Goal: Task Accomplishment & Management: Use online tool/utility

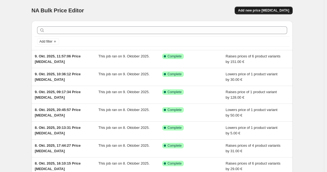
click at [280, 7] on button "Add new price [MEDICAL_DATA]" at bounding box center [263, 11] width 58 height 8
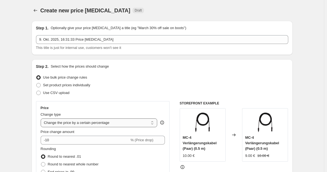
click at [77, 123] on select "Change the price to a certain amount Change the price by a certain amount Chang…" at bounding box center [99, 122] width 117 height 9
select select "by"
click at [42, 118] on select "Change the price to a certain amount Change the price by a certain amount Chang…" at bounding box center [99, 122] width 117 height 9
type input "-10.00"
click at [68, 162] on span "Round to nearest whole number" at bounding box center [73, 164] width 51 height 4
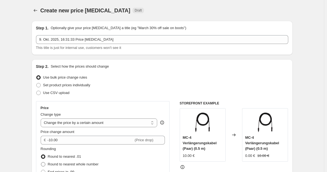
click at [41, 162] on input "Round to nearest whole number" at bounding box center [41, 162] width 0 height 0
radio input "true"
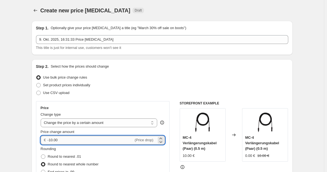
drag, startPoint x: 61, startPoint y: 140, endPoint x: 49, endPoint y: 140, distance: 12.4
click at [49, 140] on input "-10.00" at bounding box center [90, 140] width 86 height 9
type input "30.00"
click at [165, 75] on div "Use bulk price change rules" at bounding box center [162, 78] width 252 height 8
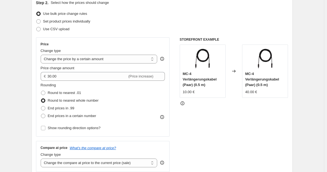
scroll to position [110, 0]
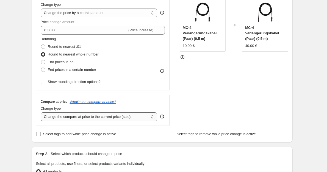
click at [94, 117] on select "Change the compare at price to the current price (sale) Change the compare at p…" at bounding box center [99, 116] width 117 height 9
select select "no_change"
click at [42, 113] on select "Change the compare at price to the current price (sale) Change the compare at p…" at bounding box center [99, 116] width 117 height 9
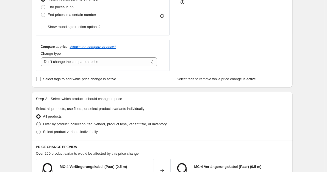
click at [125, 125] on span "Filter by product, collection, tag, vendor, product type, variant title, or inv…" at bounding box center [105, 124] width 124 height 4
click at [37, 122] on input "Filter by product, collection, tag, vendor, product type, variant title, or inv…" at bounding box center [36, 122] width 0 height 0
radio input "true"
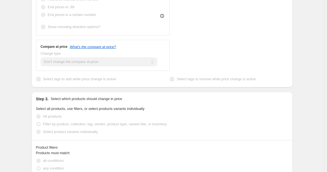
scroll to position [220, 0]
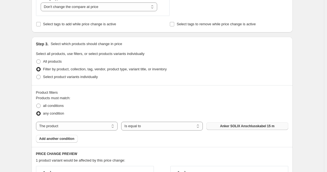
click at [229, 124] on button "Anker SOLIX Anschlusskabel 15 m" at bounding box center [247, 126] width 82 height 8
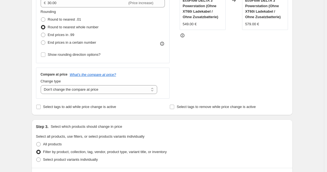
scroll to position [82, 0]
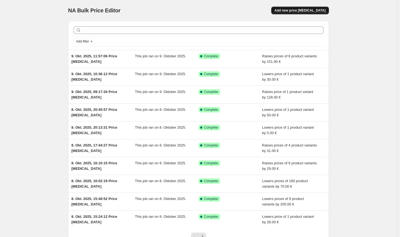
click at [319, 7] on button "Add new price [MEDICAL_DATA]" at bounding box center [300, 11] width 58 height 8
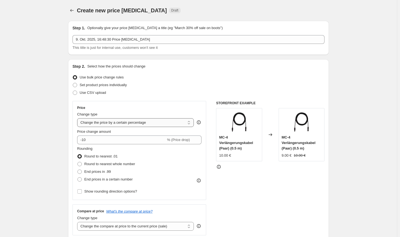
click at [129, 124] on select "Change the price to a certain amount Change the price by a certain amount Chang…" at bounding box center [135, 122] width 117 height 9
select select "by"
click at [78, 118] on select "Change the price to a certain amount Change the price by a certain amount Chang…" at bounding box center [135, 122] width 117 height 9
type input "-10.00"
click at [109, 162] on span "Round to nearest whole number" at bounding box center [109, 164] width 51 height 4
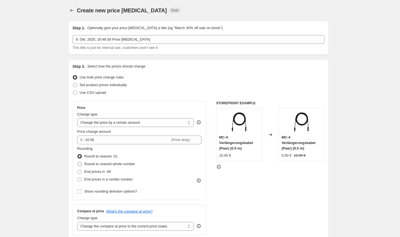
click at [78, 162] on input "Round to nearest whole number" at bounding box center [77, 162] width 0 height 0
radio input "true"
drag, startPoint x: 141, startPoint y: 226, endPoint x: 140, endPoint y: 222, distance: 4.5
click at [141, 226] on select "Change the compare at price to the current price (sale) Change the compare at p…" at bounding box center [135, 226] width 117 height 9
select select "no_change"
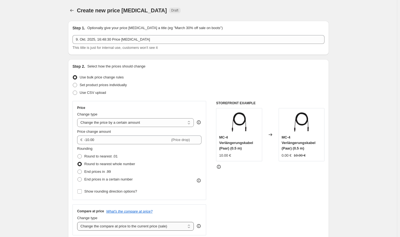
click at [78, 222] on select "Change the compare at price to the current price (sale) Change the compare at p…" at bounding box center [135, 226] width 117 height 9
click at [246, 215] on div "STOREFRONT EXAMPLE MC-4 Verlängerungskabel (Paar) (0.5 m) 10.00 € Changed to MC…" at bounding box center [270, 168] width 108 height 135
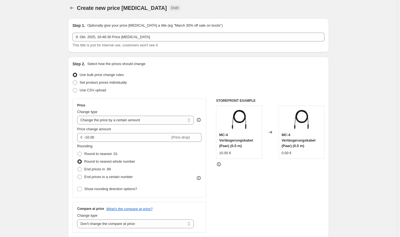
scroll to position [82, 0]
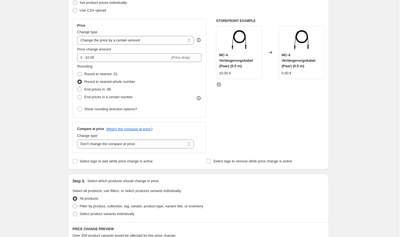
click at [163, 210] on div "Select product variants individually" at bounding box center [198, 214] width 252 height 8
click at [186, 207] on span "Filter by product, collection, tag, vendor, product type, variant title, or inv…" at bounding box center [142, 206] width 124 height 4
click at [73, 205] on input "Filter by product, collection, tag, vendor, product type, variant title, or inv…" at bounding box center [73, 204] width 0 height 0
radio input "true"
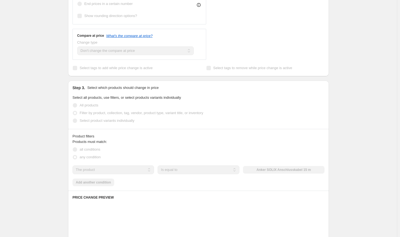
scroll to position [220, 0]
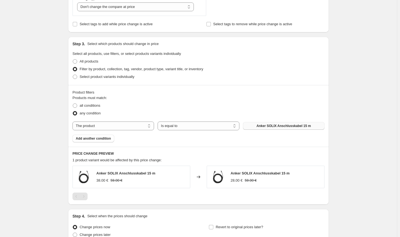
click at [278, 126] on span "Anker SOLIX Anschlusskabel 15 m" at bounding box center [283, 126] width 54 height 4
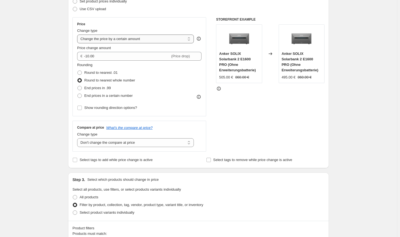
scroll to position [55, 0]
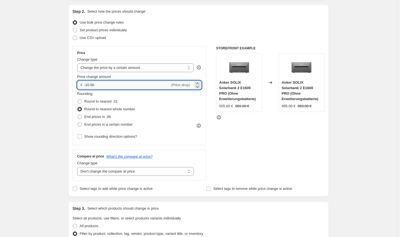
drag, startPoint x: 90, startPoint y: 85, endPoint x: 87, endPoint y: 85, distance: 2.8
click at [87, 85] on input "-10.00" at bounding box center [127, 85] width 86 height 9
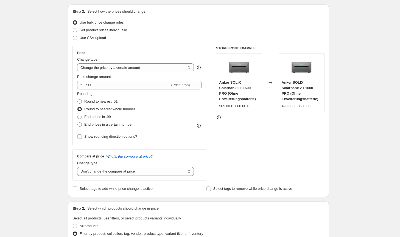
click at [276, 159] on div "STOREFRONT EXAMPLE Anker SOLIX Solarbank 2 E1600 PRO (Ohne Erweiterungsbatterie…" at bounding box center [270, 113] width 108 height 135
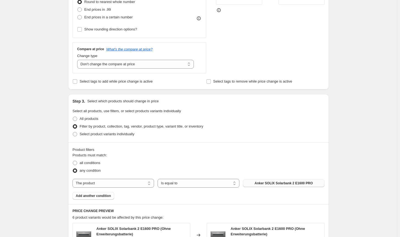
scroll to position [0, 0]
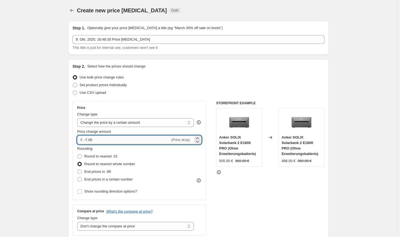
click at [87, 139] on input "-7.00" at bounding box center [127, 140] width 86 height 9
type input "-8.00"
click at [296, 190] on div "STOREFRONT EXAMPLE Anker SOLIX Solarbank 2 E1600 PRO (Ohne Erweiterungsbatterie…" at bounding box center [270, 168] width 108 height 135
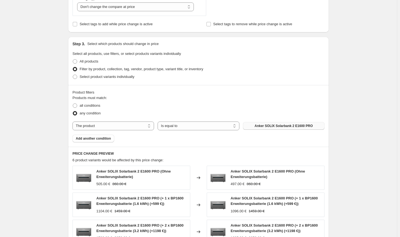
scroll to position [382, 0]
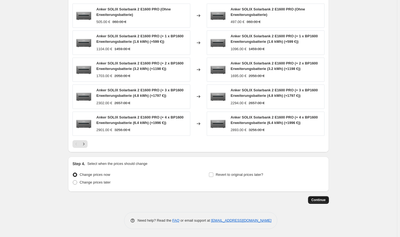
click at [318, 201] on span "Continue" at bounding box center [318, 200] width 14 height 4
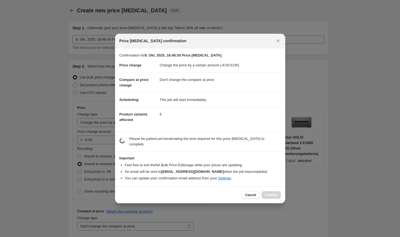
scroll to position [0, 0]
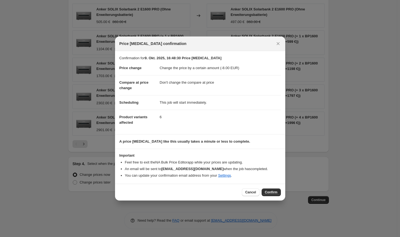
click at [275, 191] on span "Confirm" at bounding box center [271, 192] width 13 height 4
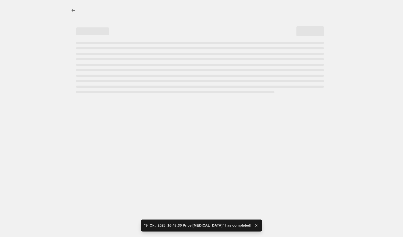
select select "by"
select select "no_change"
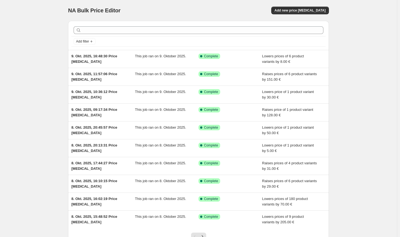
click at [293, 16] on div "NA Bulk Price Editor. This page is ready NA Bulk Price Editor Add new price cha…" at bounding box center [198, 10] width 261 height 21
click at [295, 13] on button "Add new price [MEDICAL_DATA]" at bounding box center [300, 11] width 58 height 8
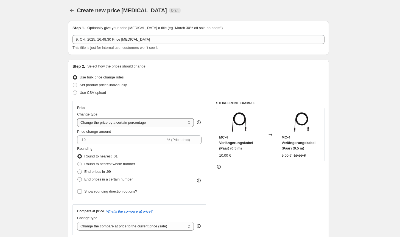
click at [120, 123] on select "Change the price to a certain amount Change the price by a certain amount Chang…" at bounding box center [135, 122] width 117 height 9
select select "by"
click at [78, 118] on select "Change the price to a certain amount Change the price by a certain amount Chang…" at bounding box center [135, 122] width 117 height 9
type input "-10.00"
click at [108, 163] on span "Round to nearest whole number" at bounding box center [109, 164] width 51 height 4
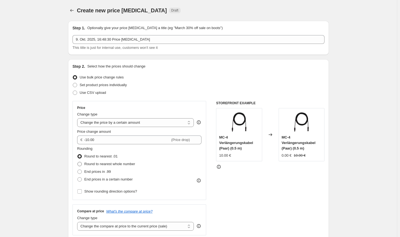
click at [78, 162] on input "Round to nearest whole number" at bounding box center [77, 162] width 0 height 0
radio input "true"
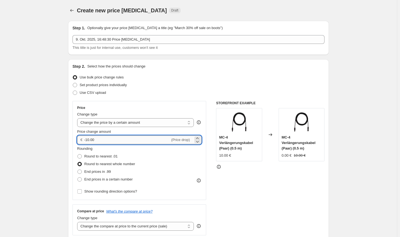
drag, startPoint x: 109, startPoint y: 141, endPoint x: 88, endPoint y: 141, distance: 21.1
click at [88, 141] on input "-10.00" at bounding box center [127, 140] width 86 height 9
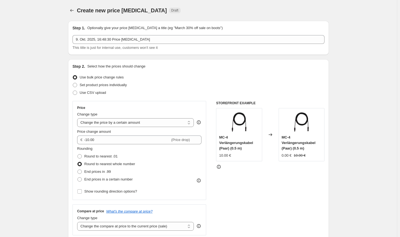
click at [239, 224] on div "STOREFRONT EXAMPLE MC-4 Verlängerungskabel (Paar) (0.5 m) 10.00 € Changed to MC…" at bounding box center [270, 168] width 108 height 135
click at [148, 226] on select "Change the compare at price to the current price (sale) Change the compare at p…" at bounding box center [135, 226] width 117 height 9
select select "no_change"
click at [78, 222] on select "Change the compare at price to the current price (sale) Change the compare at p…" at bounding box center [135, 226] width 117 height 9
click at [273, 213] on div "STOREFRONT EXAMPLE MC-4 Verlängerungskabel (Paar) (0.5 m) 10.00 € Changed to MC…" at bounding box center [270, 168] width 108 height 135
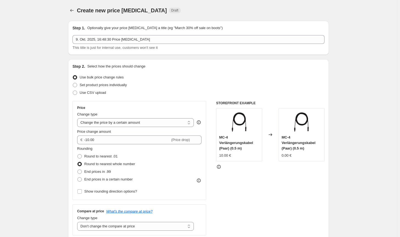
scroll to position [110, 0]
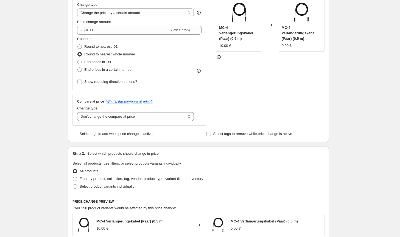
click at [195, 182] on label "Filter by product, collection, tag, vendor, product type, variant title, or inv…" at bounding box center [137, 179] width 131 height 8
click at [73, 177] on input "Filter by product, collection, tag, vendor, product type, variant title, or inv…" at bounding box center [73, 177] width 0 height 0
radio input "true"
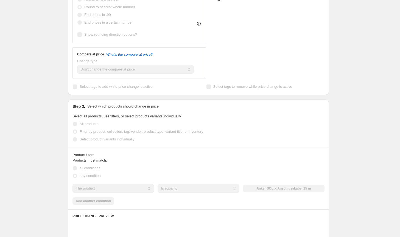
scroll to position [165, 0]
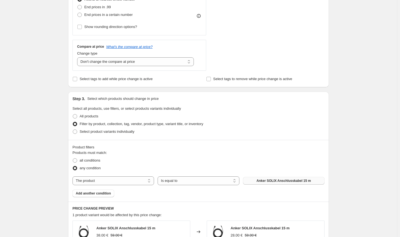
click at [287, 181] on span "Anker SOLIX Anschlusskabel 15 m" at bounding box center [283, 181] width 54 height 4
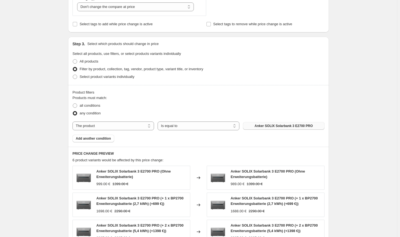
scroll to position [382, 0]
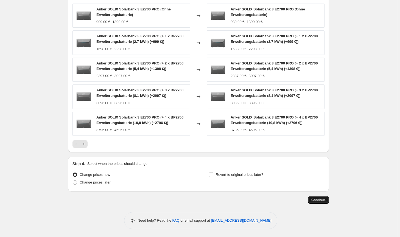
click at [322, 199] on span "Continue" at bounding box center [318, 200] width 14 height 4
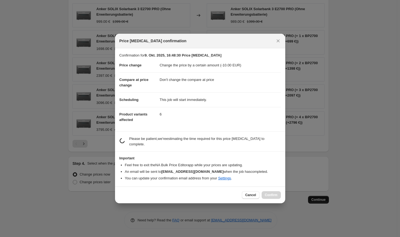
scroll to position [0, 0]
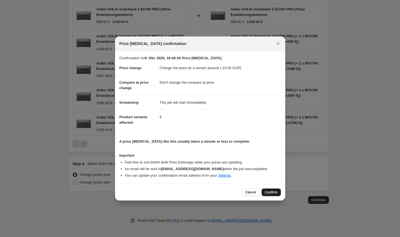
click at [270, 190] on button "Confirm" at bounding box center [271, 193] width 19 height 8
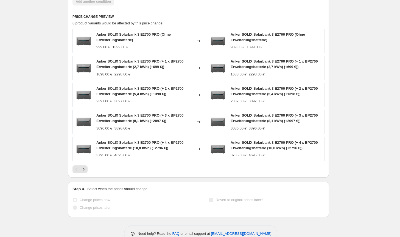
select select "by"
select select "no_change"
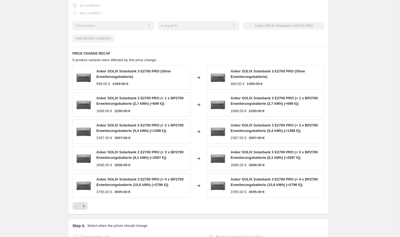
scroll to position [0, 0]
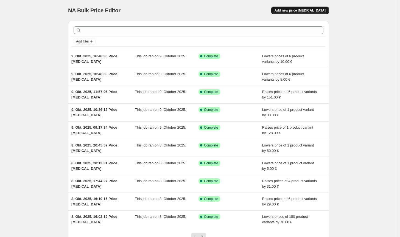
click at [310, 11] on span "Add new price [MEDICAL_DATA]" at bounding box center [299, 10] width 51 height 4
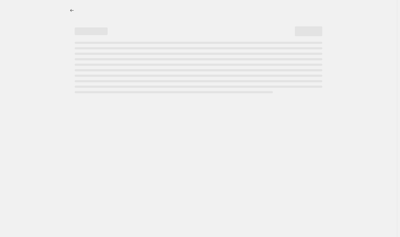
select select "percentage"
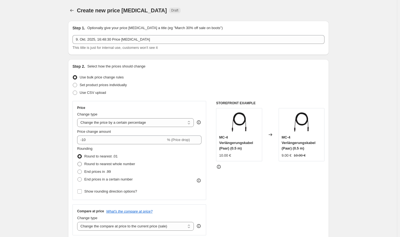
click at [120, 163] on span "Round to nearest whole number" at bounding box center [109, 164] width 51 height 4
click at [78, 162] on input "Round to nearest whole number" at bounding box center [77, 162] width 0 height 0
radio input "true"
drag, startPoint x: 128, startPoint y: 122, endPoint x: 128, endPoint y: 125, distance: 3.3
click at [128, 122] on select "Change the price to a certain amount Change the price by a certain amount Chang…" at bounding box center [135, 122] width 117 height 9
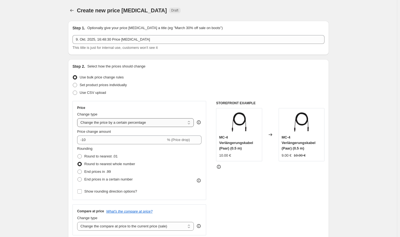
select select "by"
click at [78, 118] on select "Change the price to a certain amount Change the price by a certain amount Chang…" at bounding box center [135, 122] width 117 height 9
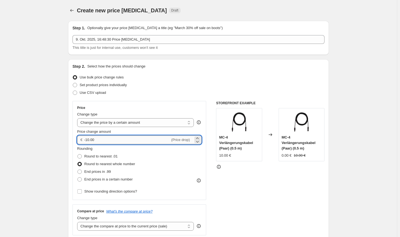
drag, startPoint x: 95, startPoint y: 141, endPoint x: 88, endPoint y: 140, distance: 7.5
click at [88, 140] on input "-10.00" at bounding box center [127, 140] width 86 height 9
type input "-7.00"
click at [168, 227] on select "Change the compare at price to the current price (sale) Change the compare at p…" at bounding box center [135, 226] width 117 height 9
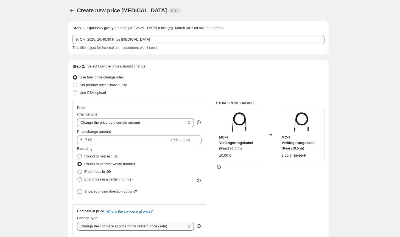
select select "no_change"
click at [78, 222] on select "Change the compare at price to the current price (sale) Change the compare at p…" at bounding box center [135, 226] width 117 height 9
click at [294, 209] on div "STOREFRONT EXAMPLE MC-4 Verlängerungskabel (Paar) (0.5 m) 10.00 € Changed to MC…" at bounding box center [270, 168] width 108 height 135
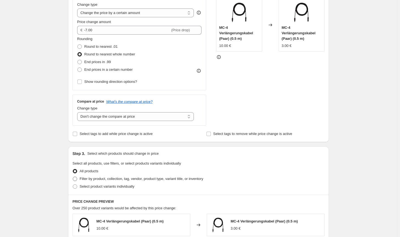
click at [161, 180] on span "Filter by product, collection, tag, vendor, product type, variant title, or inv…" at bounding box center [142, 179] width 124 height 4
click at [73, 177] on input "Filter by product, collection, tag, vendor, product type, variant title, or inv…" at bounding box center [73, 177] width 0 height 0
radio input "true"
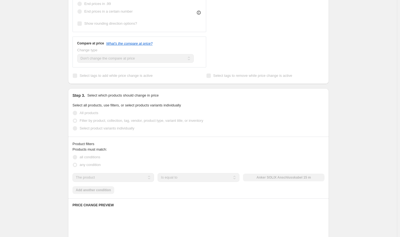
scroll to position [192, 0]
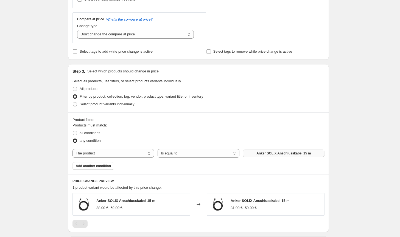
click at [269, 155] on span "Anker SOLIX Anschlusskabel 15 m" at bounding box center [283, 153] width 54 height 4
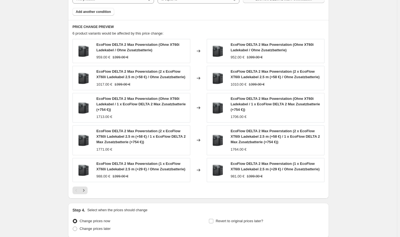
scroll to position [393, 0]
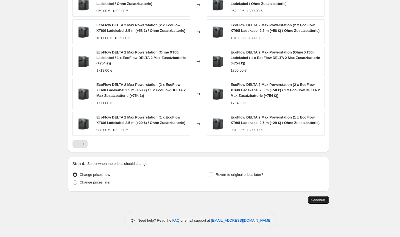
click at [322, 197] on button "Continue" at bounding box center [318, 200] width 21 height 8
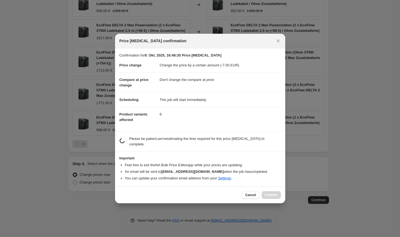
scroll to position [0, 0]
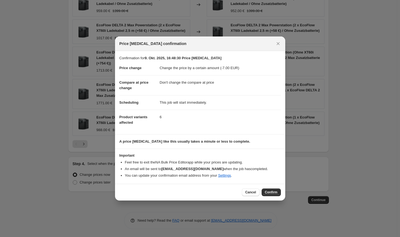
click at [268, 194] on button "Confirm" at bounding box center [271, 193] width 19 height 8
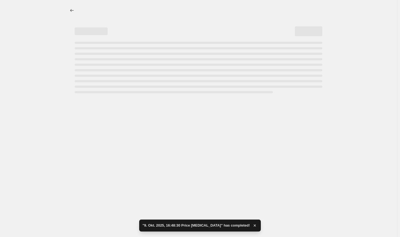
select select "by"
select select "no_change"
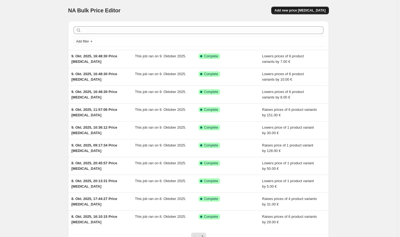
click at [307, 8] on button "Add new price [MEDICAL_DATA]" at bounding box center [300, 11] width 58 height 8
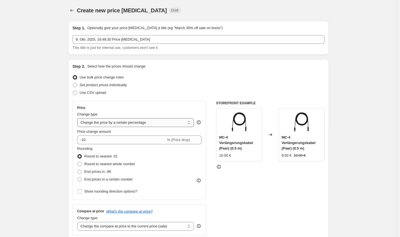
drag, startPoint x: 129, startPoint y: 123, endPoint x: 129, endPoint y: 126, distance: 3.0
click at [129, 123] on select "Change the price to a certain amount Change the price by a certain amount Chang…" at bounding box center [135, 122] width 117 height 9
select select "by"
click at [78, 118] on select "Change the price to a certain amount Change the price by a certain amount Chang…" at bounding box center [135, 122] width 117 height 9
drag, startPoint x: 97, startPoint y: 145, endPoint x: 93, endPoint y: 145, distance: 3.8
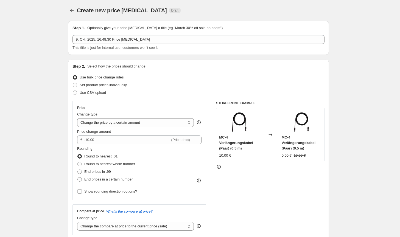
click at [93, 145] on div "Price Change type Change the price to a certain amount Change the price by a ce…" at bounding box center [139, 151] width 124 height 90
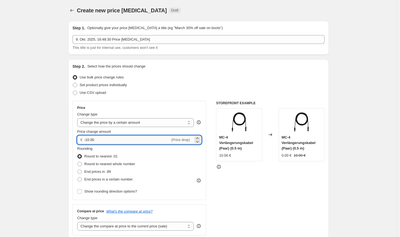
drag, startPoint x: 99, startPoint y: 141, endPoint x: 89, endPoint y: 140, distance: 9.6
click at [89, 140] on input "-10.00" at bounding box center [127, 140] width 86 height 9
type input "-100.00"
click at [267, 199] on div "STOREFRONT EXAMPLE MC-4 Verlängerungskabel (Paar) (0.5 m) 10.00 € Changed to MC…" at bounding box center [270, 168] width 108 height 135
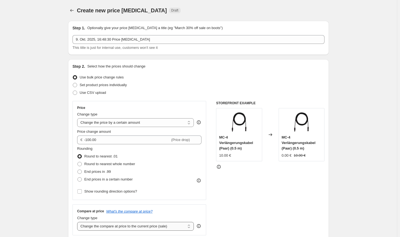
click at [175, 225] on select "Change the compare at price to the current price (sale) Change the compare at p…" at bounding box center [135, 226] width 117 height 9
select select "no_change"
click at [78, 222] on select "Change the compare at price to the current price (sale) Change the compare at p…" at bounding box center [135, 226] width 117 height 9
click at [238, 213] on div "STOREFRONT EXAMPLE MC-4 Verlängerungskabel (Paar) (0.5 m) 10.00 € Changed to MC…" at bounding box center [270, 168] width 108 height 135
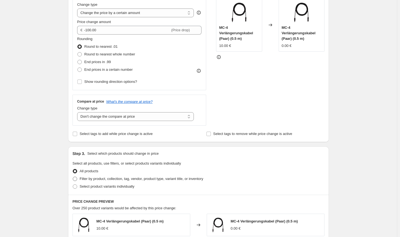
click at [189, 181] on span "Filter by product, collection, tag, vendor, product type, variant title, or inv…" at bounding box center [142, 179] width 124 height 4
click at [73, 177] on input "Filter by product, collection, tag, vendor, product type, variant title, or inv…" at bounding box center [73, 177] width 0 height 0
radio input "true"
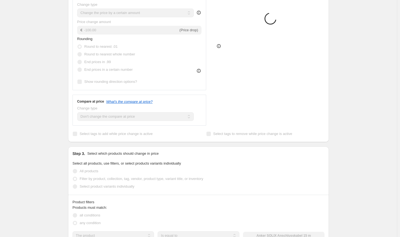
scroll to position [165, 0]
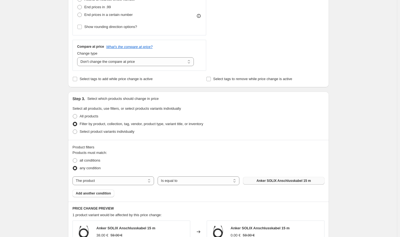
click at [278, 181] on span "Anker SOLIX Anschlusskabel 15 m" at bounding box center [283, 181] width 54 height 4
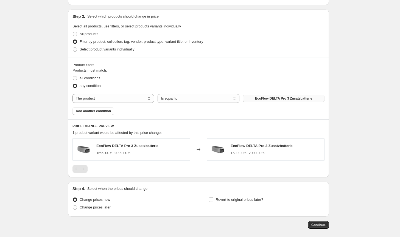
scroll to position [0, 0]
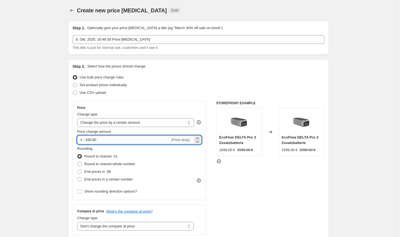
click at [87, 139] on input "-100.00" at bounding box center [127, 140] width 86 height 9
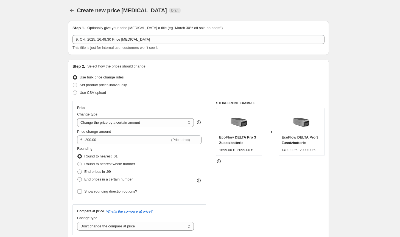
click at [278, 192] on div "STOREFRONT EXAMPLE EcoFlow DELTA Pro 3 Zusatzbatterie 1699.00 € 2099.00 € Chang…" at bounding box center [270, 168] width 108 height 135
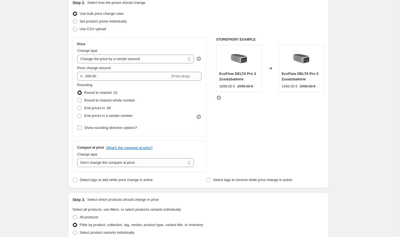
scroll to position [53, 0]
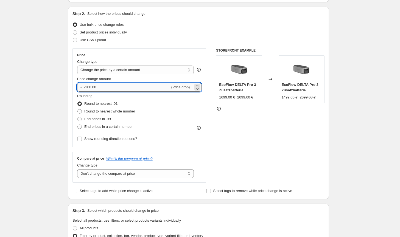
click at [90, 87] on input "-200.00" at bounding box center [127, 87] width 86 height 9
type input "-230.00"
click at [264, 157] on div "STOREFRONT EXAMPLE EcoFlow DELTA Pro 3 Zusatzbatterie 1699.00 € 2099.00 € Chang…" at bounding box center [270, 115] width 108 height 135
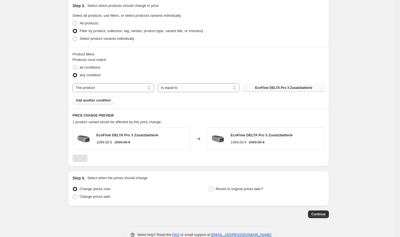
scroll to position [272, 0]
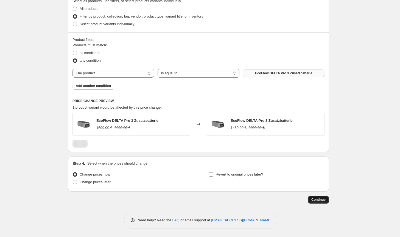
click at [316, 201] on span "Continue" at bounding box center [318, 200] width 14 height 4
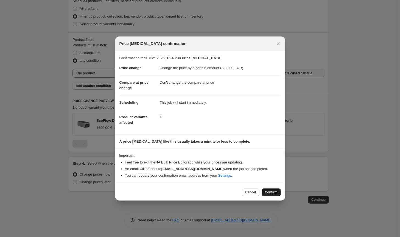
click at [276, 195] on button "Confirm" at bounding box center [271, 193] width 19 height 8
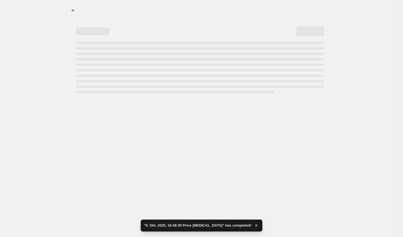
select select "by"
select select "no_change"
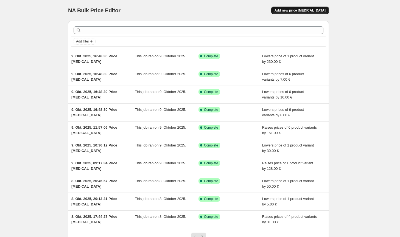
click at [308, 8] on button "Add new price [MEDICAL_DATA]" at bounding box center [300, 11] width 58 height 8
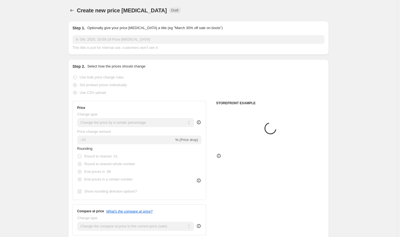
click at [127, 124] on select "Change the price to a certain amount Change the price by a certain amount Chang…" at bounding box center [135, 122] width 117 height 9
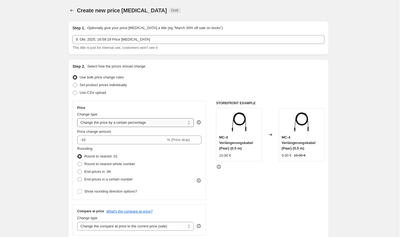
select select "by"
click at [78, 118] on select "Change the price to a certain amount Change the price by a certain amount Chang…" at bounding box center [135, 122] width 117 height 9
type input "-10.00"
click at [111, 164] on span "Round to nearest whole number" at bounding box center [109, 164] width 51 height 4
click at [78, 162] on input "Round to nearest whole number" at bounding box center [77, 162] width 0 height 0
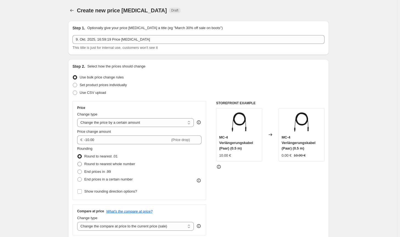
radio input "true"
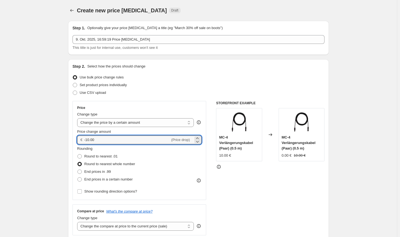
drag, startPoint x: 95, startPoint y: 138, endPoint x: 78, endPoint y: 138, distance: 17.0
click at [78, 138] on div "Price Change type Change the price to a certain amount Change the price by a ce…" at bounding box center [139, 150] width 134 height 99
type input "3.00"
click at [179, 226] on select "Change the compare at price to the current price (sale) Change the compare at p…" at bounding box center [135, 226] width 117 height 9
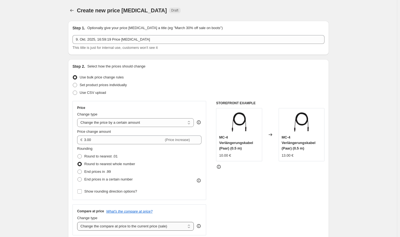
select select "no_change"
click at [78, 222] on select "Change the compare at price to the current price (sale) Change the compare at p…" at bounding box center [135, 226] width 117 height 9
click at [248, 211] on div "STOREFRONT EXAMPLE MC-4 Verlängerungskabel (Paar) (0.5 m) 10.00 € Changed to MC…" at bounding box center [270, 168] width 108 height 135
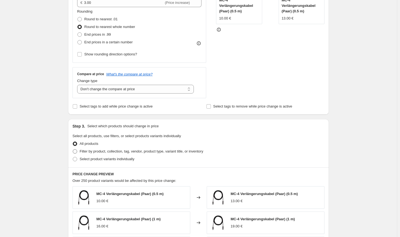
click at [159, 149] on span "Filter by product, collection, tag, vendor, product type, variant title, or inv…" at bounding box center [142, 151] width 124 height 4
click at [73, 149] on input "Filter by product, collection, tag, vendor, product type, variant title, or inv…" at bounding box center [73, 149] width 0 height 0
radio input "true"
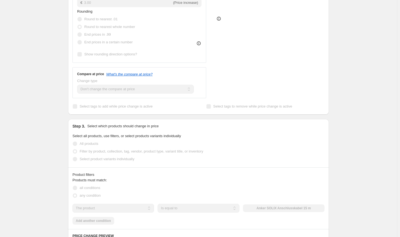
scroll to position [220, 0]
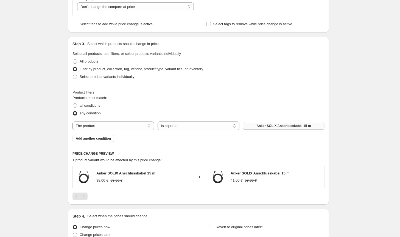
click at [274, 123] on button "Anker SOLIX Anschlusskabel 15 m" at bounding box center [284, 126] width 82 height 8
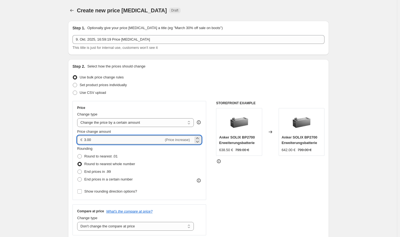
click at [86, 139] on input "3.00" at bounding box center [124, 140] width 80 height 9
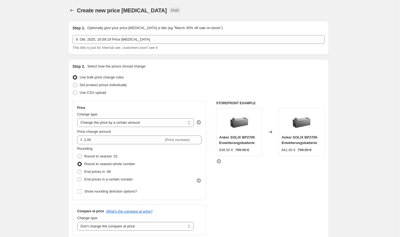
click at [277, 202] on div "STOREFRONT EXAMPLE Anker SOLIX BP2700 Erweiterungsbatterie 638.50 € 799.00 € Ch…" at bounding box center [270, 168] width 108 height 135
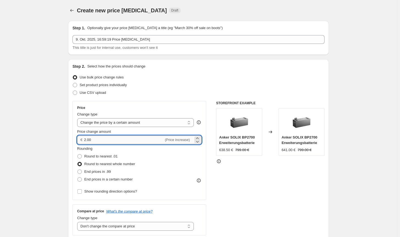
click at [88, 139] on input "2.00" at bounding box center [124, 140] width 80 height 9
type input "2.50"
click at [278, 199] on div "STOREFRONT EXAMPLE Anker SOLIX BP2700 Erweiterungsbatterie 638.50 € 799.00 € Ch…" at bounding box center [270, 168] width 108 height 135
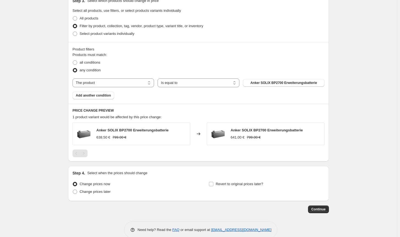
scroll to position [272, 0]
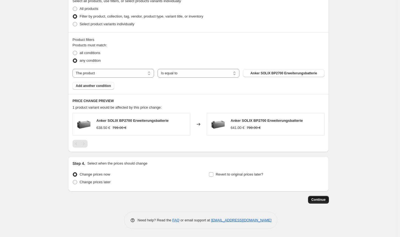
click at [312, 201] on button "Continue" at bounding box center [318, 200] width 21 height 8
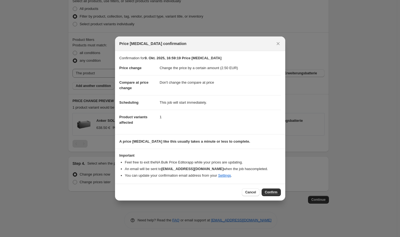
click at [273, 197] on div "Cancel Confirm" at bounding box center [200, 192] width 170 height 17
click at [273, 195] on button "Confirm" at bounding box center [271, 193] width 19 height 8
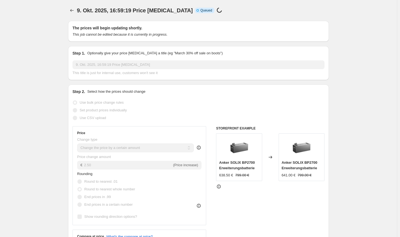
scroll to position [272, 0]
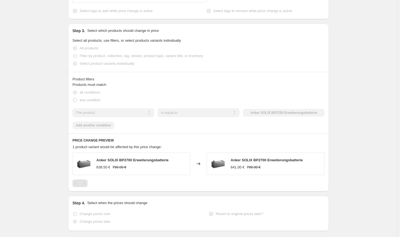
select select "by"
select select "no_change"
